Goal: Task Accomplishment & Management: Manage account settings

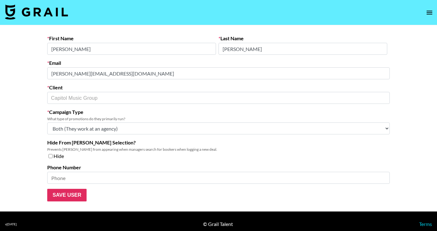
select select "Multi"
click at [71, 112] on label "Campaign Type" at bounding box center [218, 112] width 342 height 6
click at [218, 193] on form "First Name Hannah Last Name Ferrell Email hannah.ferrell@umusic.com Client Capi…" at bounding box center [216, 118] width 342 height 166
click at [205, 6] on nav at bounding box center [216, 12] width 432 height 25
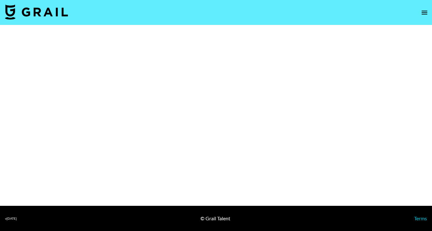
select select "Multi"
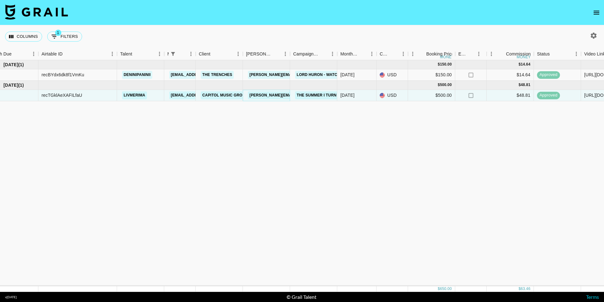
scroll to position [0, 14]
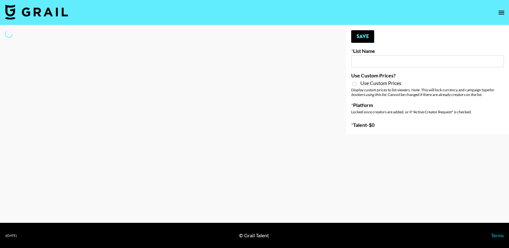
click at [365, 61] on input at bounding box center [427, 61] width 153 height 12
click at [282, 71] on div at bounding box center [168, 79] width 336 height 109
type input "Galaxy Lamps"
checkbox input "true"
select select "Brand"
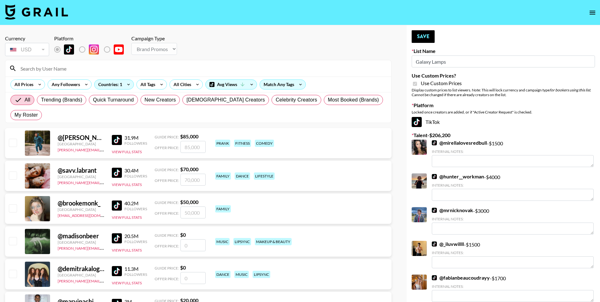
click at [375, 35] on div "Currency USD USD ​ Platform Campaign Type Choose Type... Song Promos Brand Prom…" at bounding box center [198, 46] width 386 height 22
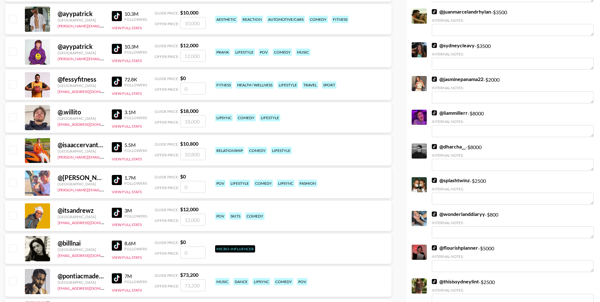
scroll to position [929, 0]
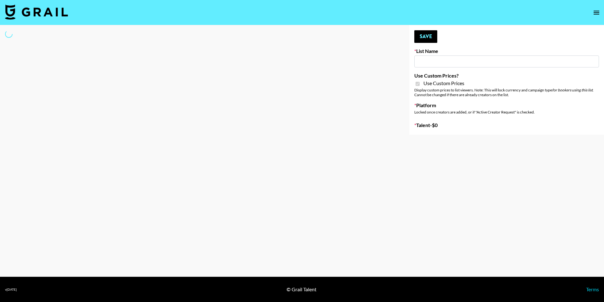
type input "Craftd"
checkbox input "true"
select select "Brand"
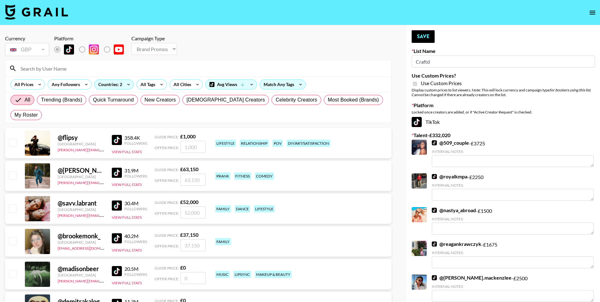
click at [158, 62] on div at bounding box center [198, 68] width 386 height 16
click at [160, 67] on input at bounding box center [202, 68] width 370 height 10
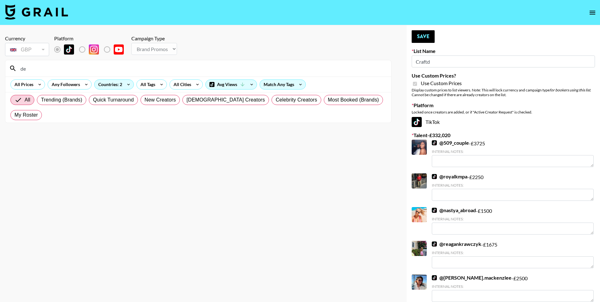
type input "d"
click at [110, 73] on input "livmer" at bounding box center [202, 68] width 370 height 10
type input "livmer"
click at [267, 57] on div "Currency GBP GBP ​ Platform Campaign Type Choose Type... Song Promos Brand Prom…" at bounding box center [198, 46] width 386 height 22
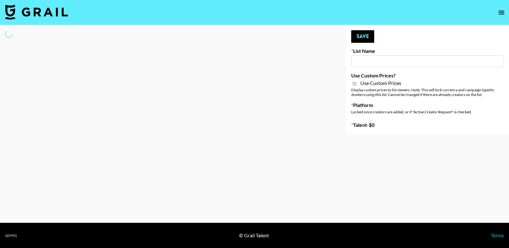
type input "Craftd"
checkbox input "true"
select select "Brand"
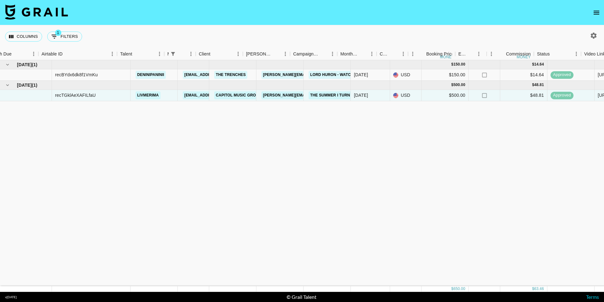
scroll to position [0, 14]
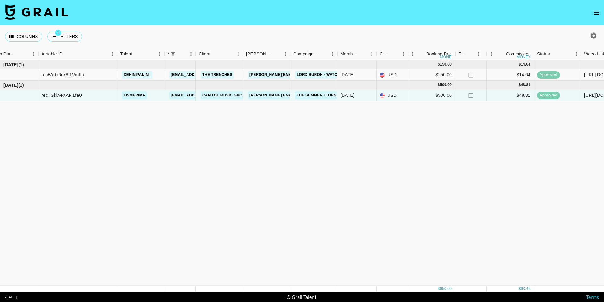
click at [293, 156] on div "[DATE] ( 1 ) $ 150.00 $ 14.64 recBYdx6dk8f1VmKu deninipaninii [EMAIL_ADDRESS][P…" at bounding box center [508, 173] width 1045 height 226
click at [366, 125] on div "[DATE] ( 1 ) $ 150.00 $ 14.64 recBYdx6dk8f1VmKu deninipaninii [EMAIL_ADDRESS][P…" at bounding box center [508, 173] width 1045 height 226
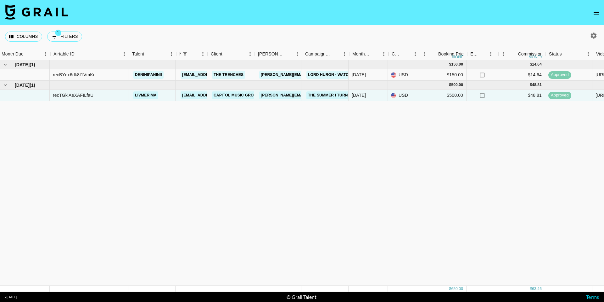
scroll to position [0, 2]
click at [246, 204] on div "[DATE] ( 1 ) $ 150.00 $ 14.64 recBYdx6dk8f1VmKu deninipaninii [EMAIL_ADDRESS][P…" at bounding box center [520, 173] width 1045 height 226
